Goal: Navigation & Orientation: Find specific page/section

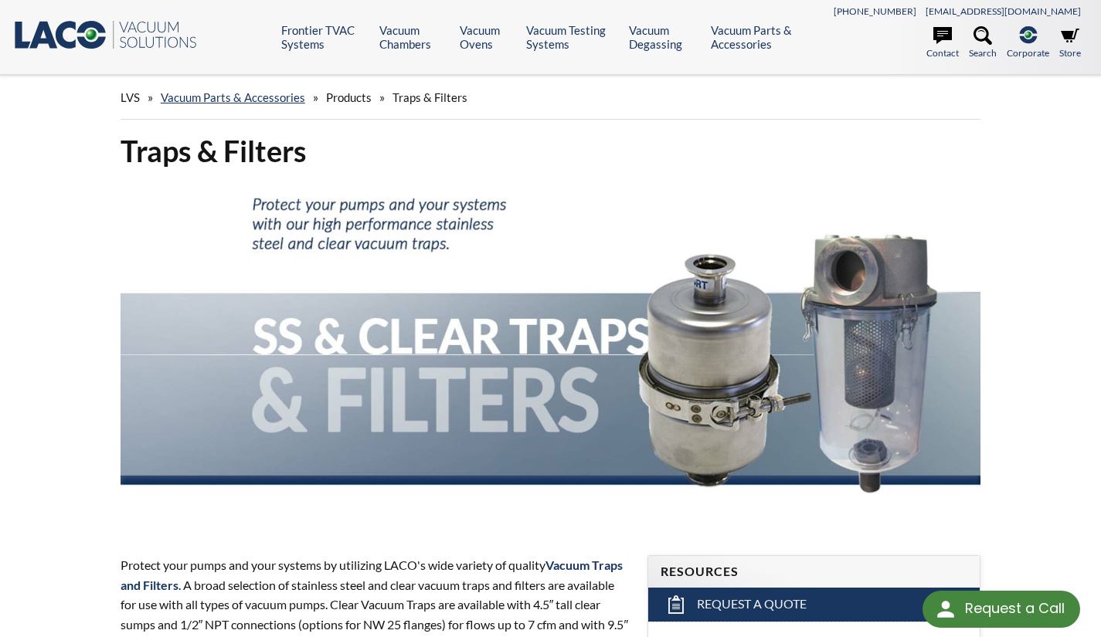
click at [351, 97] on span "Products" at bounding box center [349, 97] width 46 height 14
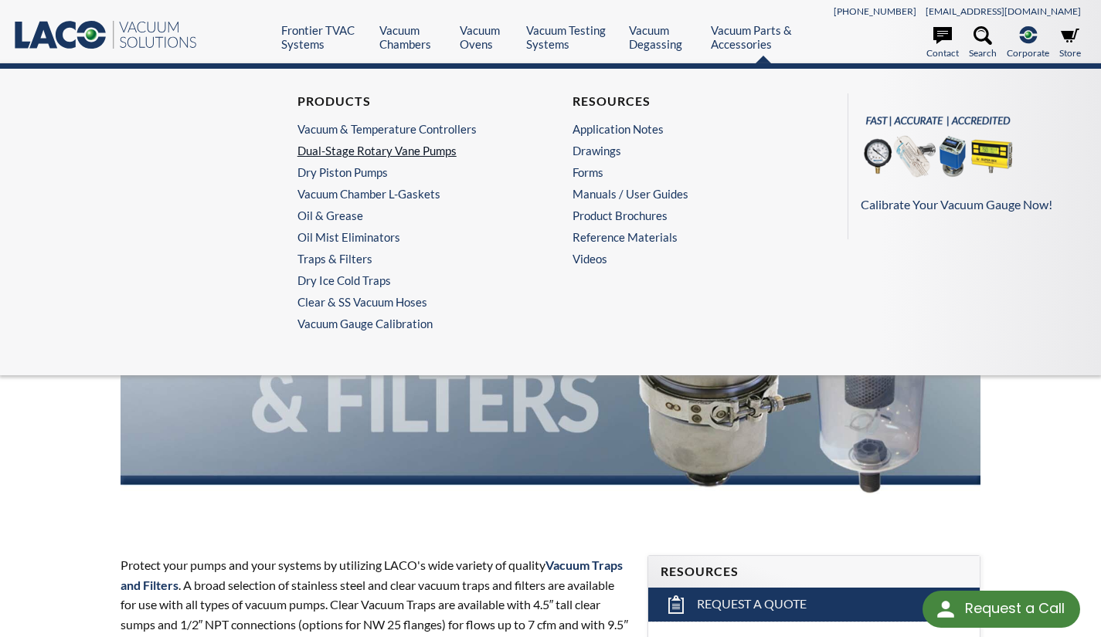
click at [341, 148] on link "Dual-Stage Rotary Vane Pumps" at bounding box center [408, 151] width 223 height 14
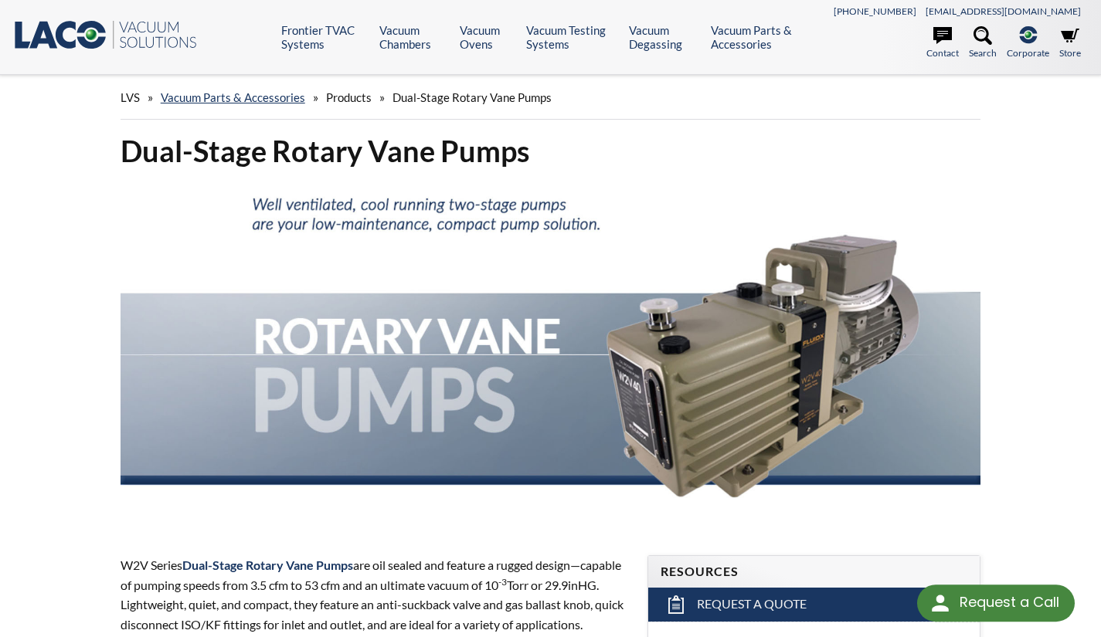
select select "Language Translate Widget"
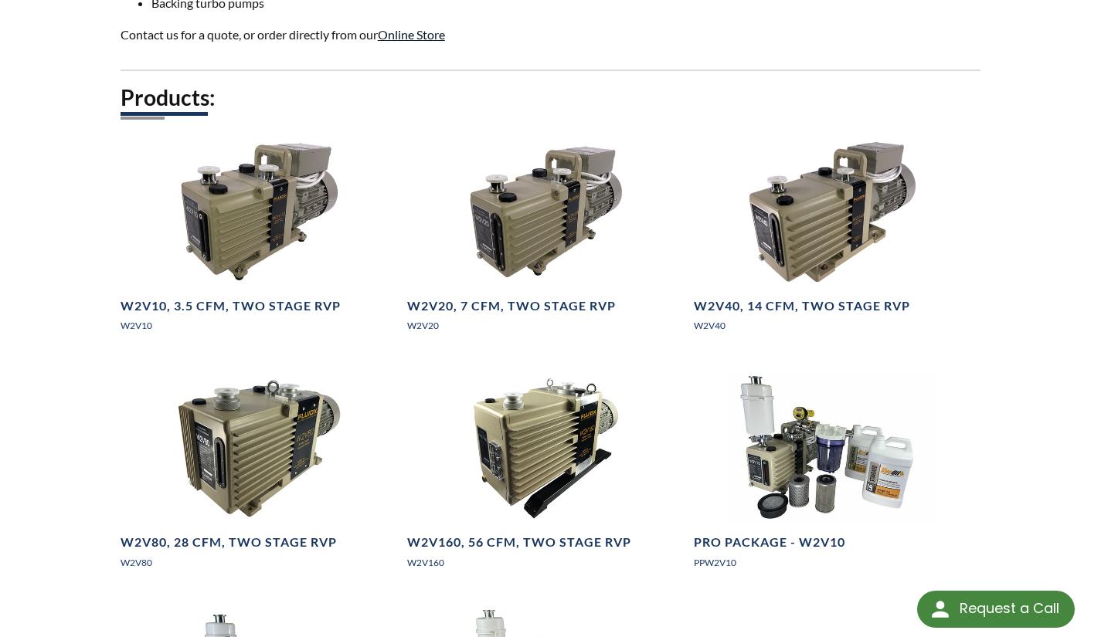
scroll to position [976, 0]
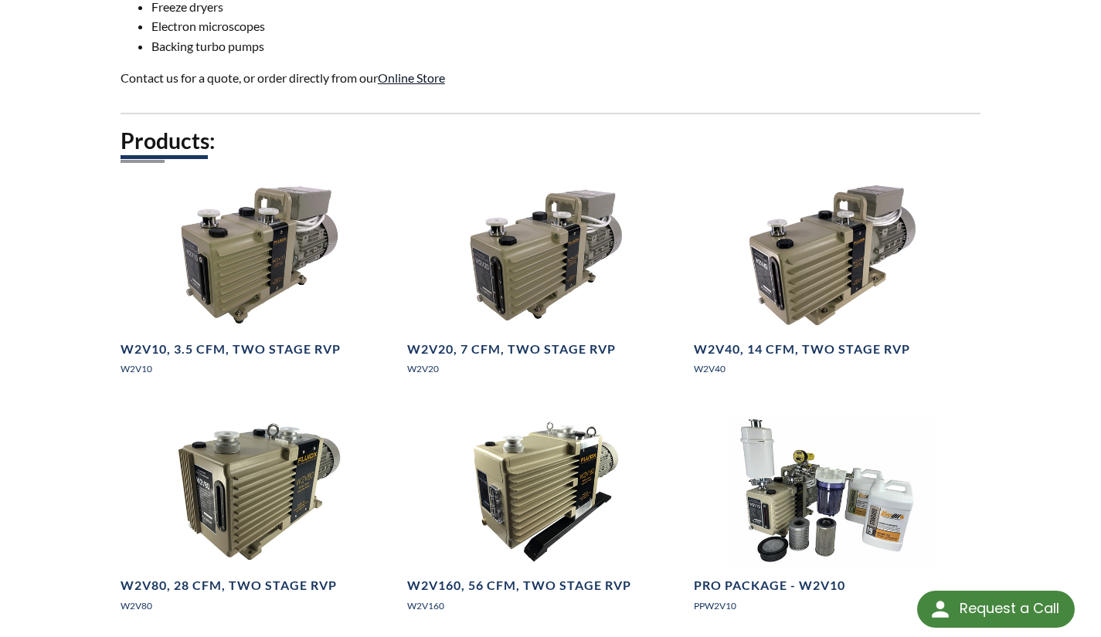
click at [412, 85] on link "Online Store" at bounding box center [411, 77] width 67 height 15
